Goal: Check status

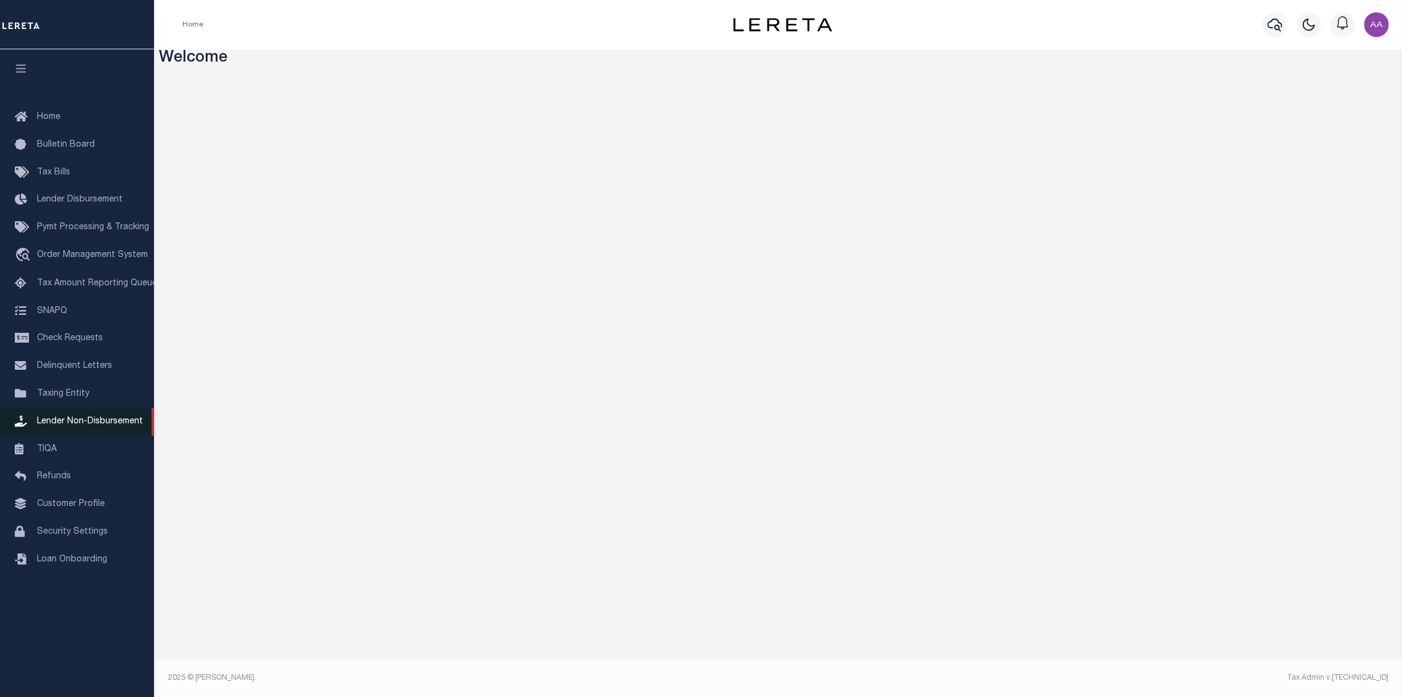
click at [80, 435] on link "Lender Non-Disbursement" at bounding box center [77, 422] width 154 height 28
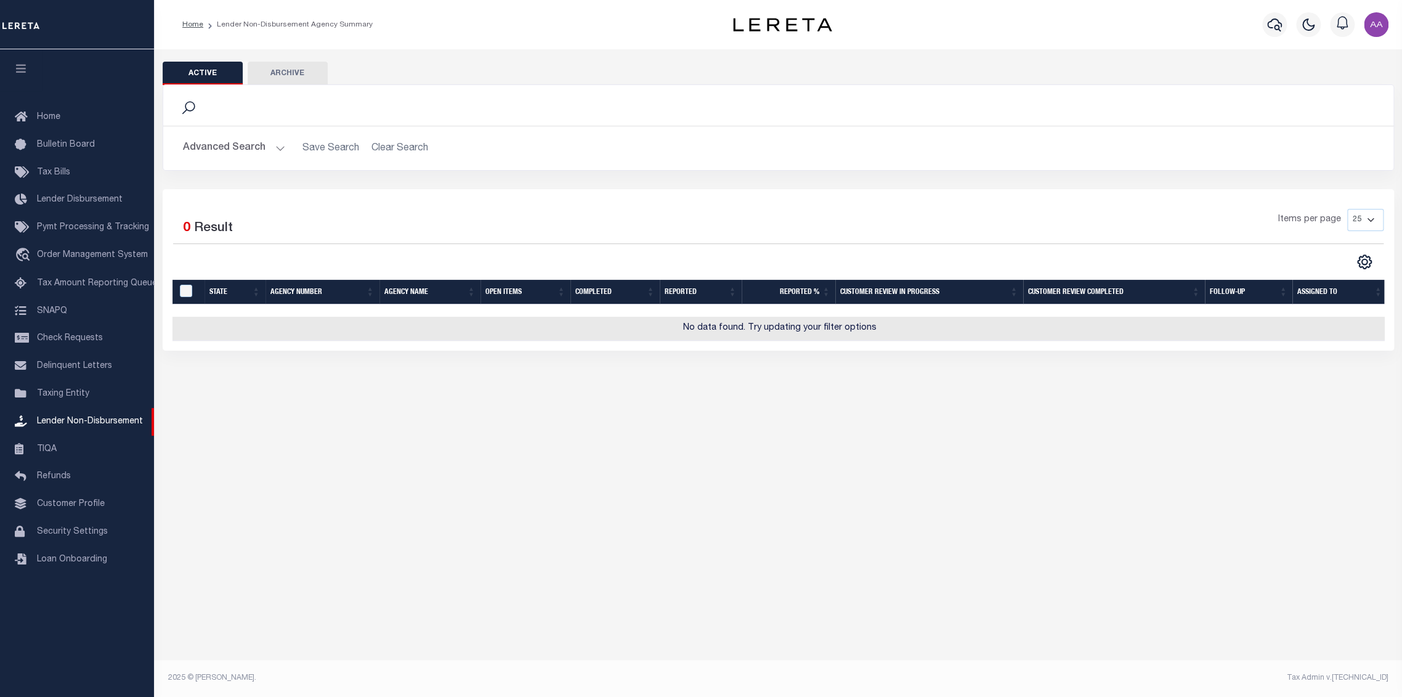
click at [280, 144] on button "Advanced Search" at bounding box center [234, 148] width 102 height 24
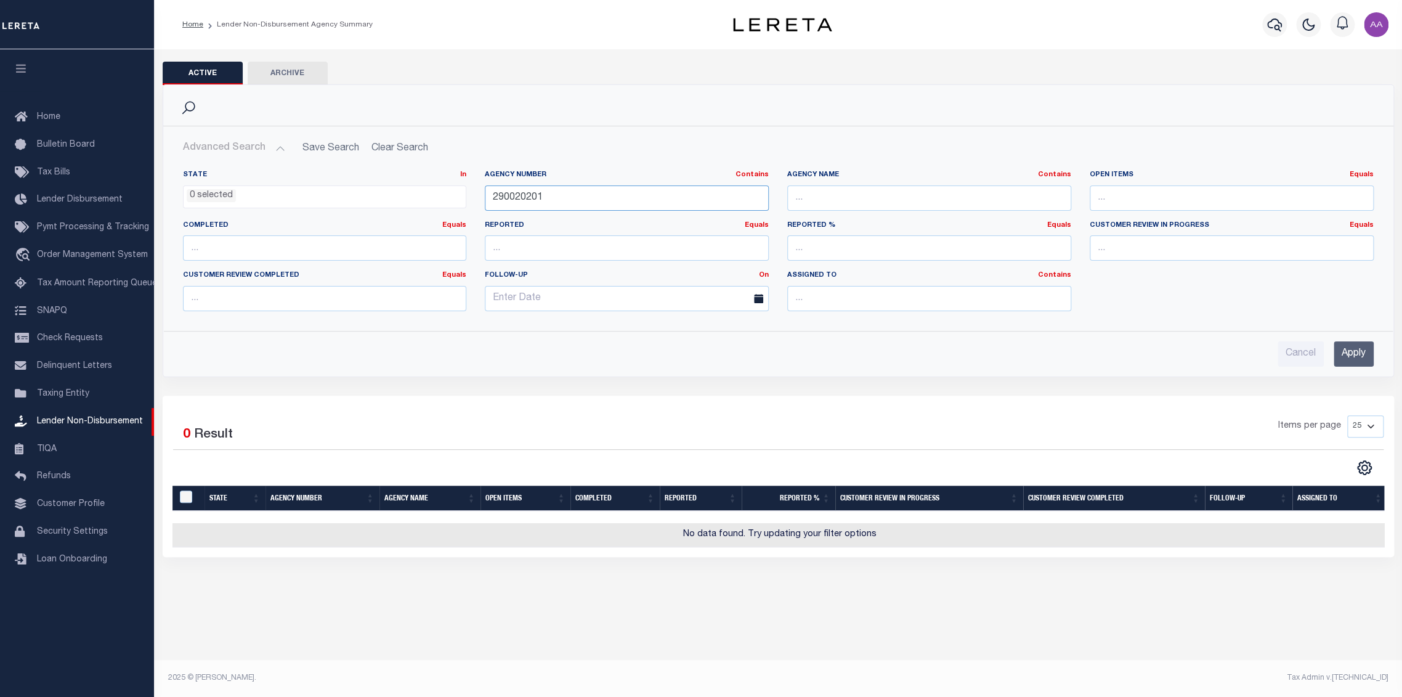
drag, startPoint x: 604, startPoint y: 195, endPoint x: 397, endPoint y: 190, distance: 207.1
click at [397, 190] on div "State In In AK AL AR AZ CA CO CT DC DE FL GA GU HI IA ID IL IN KS [GEOGRAPHIC_D…" at bounding box center [779, 245] width 1210 height 151
click at [1350, 362] on input "Apply" at bounding box center [1354, 353] width 40 height 25
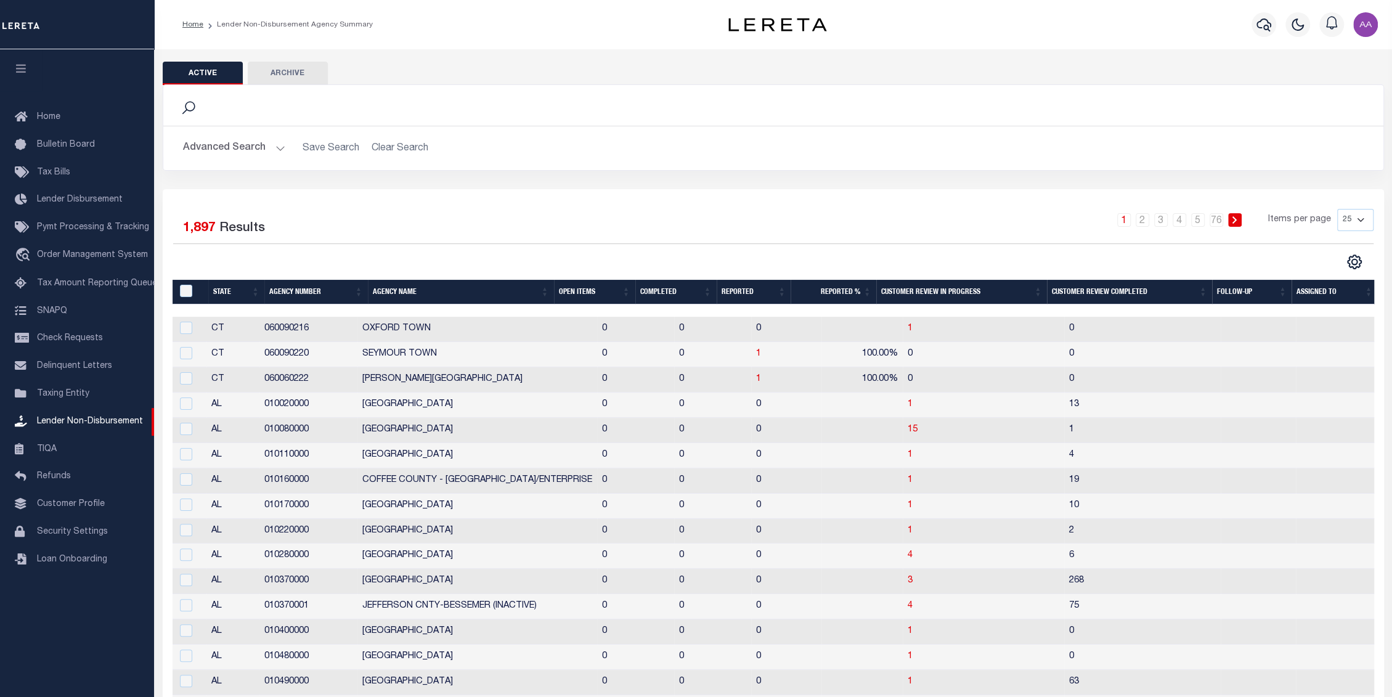
click at [573, 291] on th "Open Items" at bounding box center [594, 292] width 81 height 25
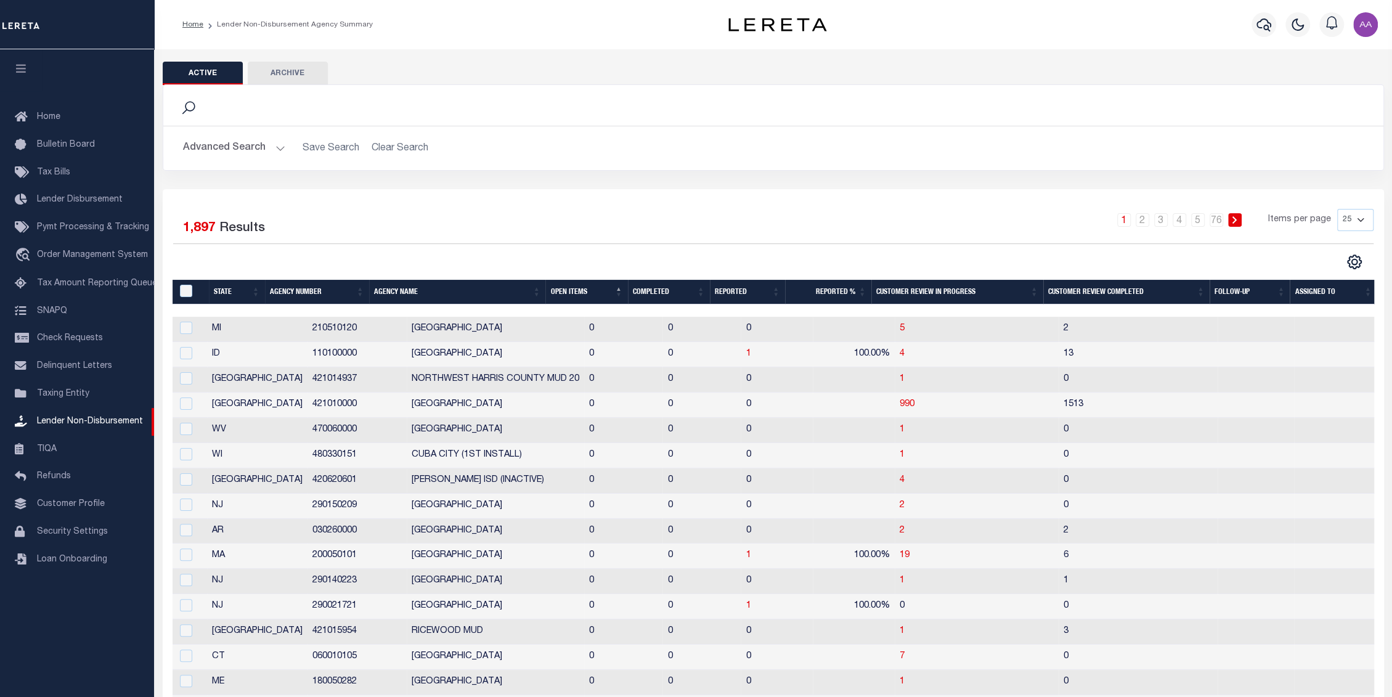
click at [573, 291] on th "Open Items" at bounding box center [586, 292] width 82 height 25
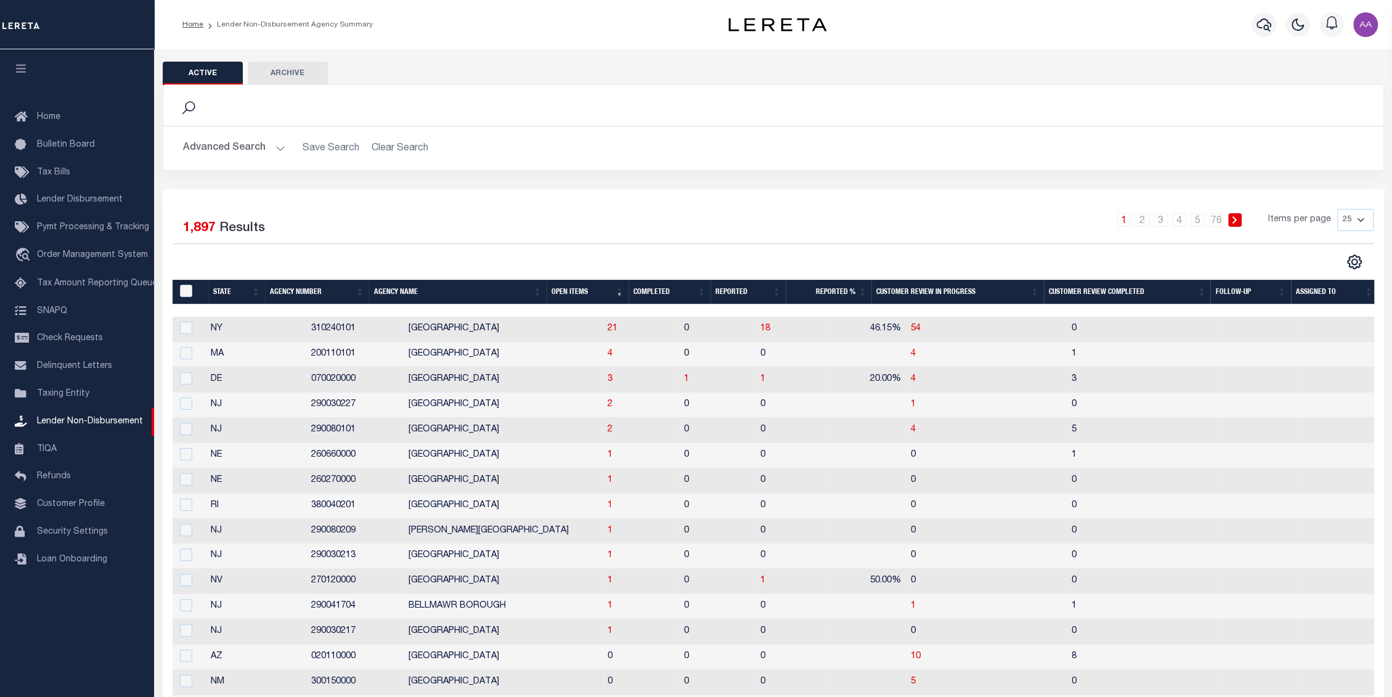
click at [1070, 391] on td "3" at bounding box center [1143, 379] width 155 height 25
checkbox input "true"
